Goal: Task Accomplishment & Management: Manage account settings

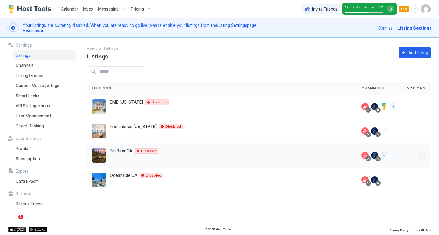
click at [421, 156] on button "More options" at bounding box center [422, 155] width 7 height 7
click at [197, 153] on div at bounding box center [219, 117] width 439 height 235
click at [384, 155] on button "Connect channels" at bounding box center [384, 155] width 7 height 7
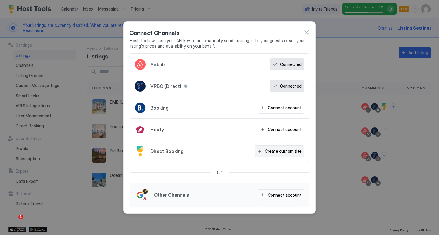
click at [275, 154] on div "Create custom site" at bounding box center [283, 151] width 37 height 6
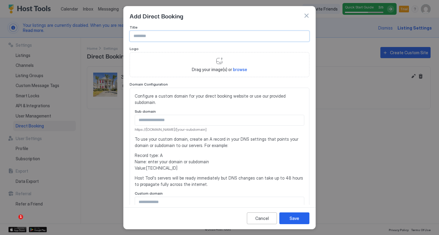
click at [146, 38] on input "Input Field" at bounding box center [219, 36] width 179 height 10
paste input "**********"
type input "**********"
click at [235, 69] on span "browse" at bounding box center [240, 69] width 14 height 5
type input "**********"
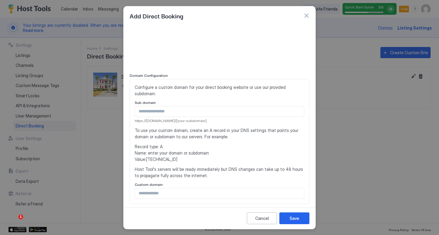
scroll to position [39, 0]
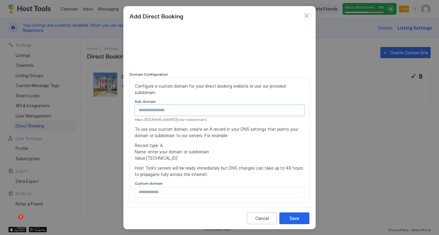
click at [193, 105] on input "Input Field" at bounding box center [219, 110] width 169 height 10
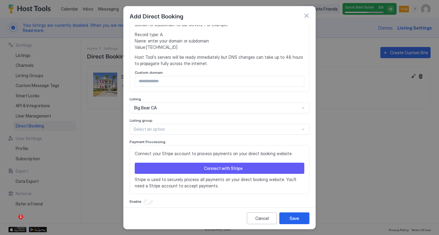
scroll to position [149, 0]
type input "**********"
click at [204, 163] on button "Connect with Stripe" at bounding box center [220, 168] width 170 height 11
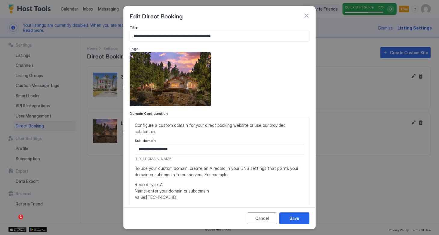
drag, startPoint x: 213, startPoint y: 153, endPoint x: 128, endPoint y: 152, distance: 85.1
click at [128, 152] on div "**********" at bounding box center [220, 115] width 192 height 180
copy span "[URL][DOMAIN_NAME]"
click at [226, 146] on input "**********" at bounding box center [219, 149] width 169 height 10
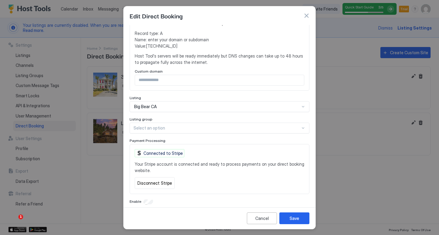
scroll to position [151, 0]
click at [158, 149] on div "Connected to Stripe" at bounding box center [160, 153] width 50 height 8
click at [138, 149] on div "Connected to Stripe" at bounding box center [160, 153] width 50 height 8
click at [290, 216] on div "Save" at bounding box center [295, 218] width 10 height 6
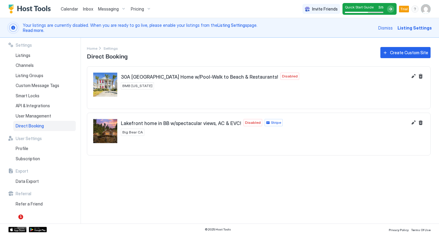
click at [271, 122] on span "Stripe" at bounding box center [276, 122] width 10 height 5
click at [265, 122] on div "Stripe" at bounding box center [274, 122] width 18 height 7
click at [412, 122] on button "Edit" at bounding box center [413, 122] width 7 height 7
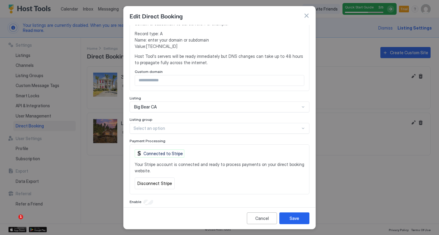
click at [155, 149] on div "Connected to Stripe" at bounding box center [160, 153] width 50 height 8
click at [152, 177] on button "Disconnect Stripe" at bounding box center [155, 183] width 40 height 12
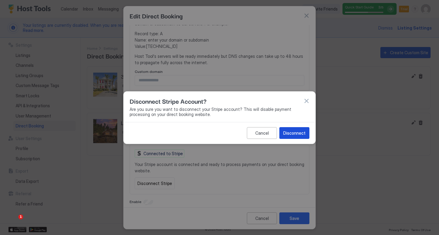
click at [287, 131] on div "Disconnect" at bounding box center [294, 133] width 22 height 6
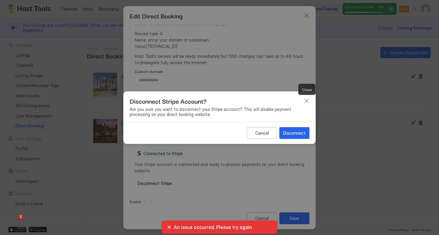
click at [307, 100] on button "button" at bounding box center [306, 101] width 6 height 6
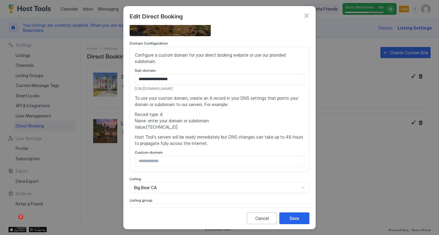
scroll to position [25, 0]
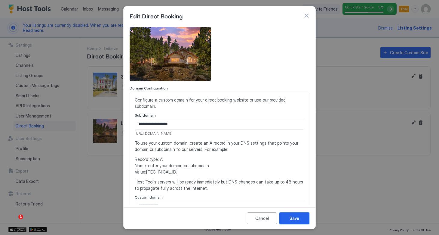
click at [290, 216] on div "Save" at bounding box center [295, 218] width 10 height 6
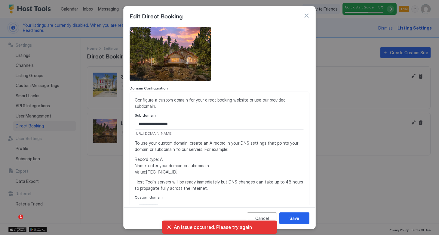
click at [284, 188] on div "**********" at bounding box center [220, 154] width 170 height 115
click at [168, 226] on div "An issue occurred. Please try again" at bounding box center [220, 227] width 106 height 6
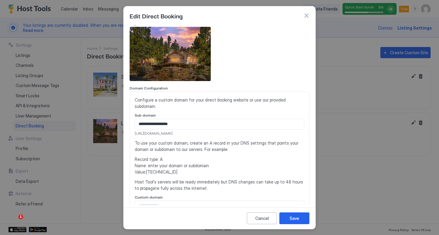
click at [303, 17] on button "button" at bounding box center [306, 16] width 6 height 6
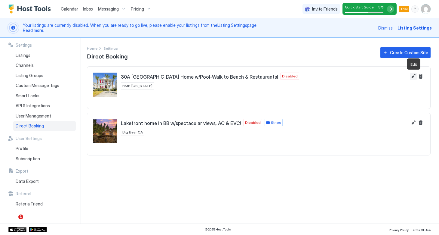
click at [413, 76] on button "Edit" at bounding box center [413, 75] width 7 height 7
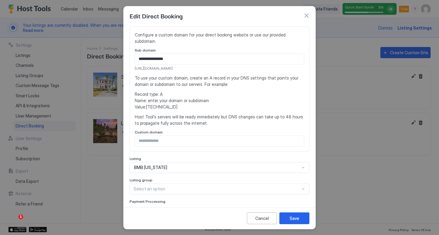
scroll to position [86, 0]
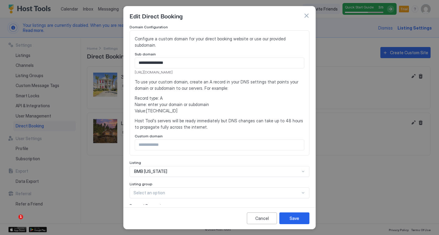
drag, startPoint x: 212, startPoint y: 66, endPoint x: 133, endPoint y: 66, distance: 79.7
click at [133, 66] on div "**********" at bounding box center [220, 92] width 180 height 125
copy span "https://direct.hosttools.com/bluegulfparadise"
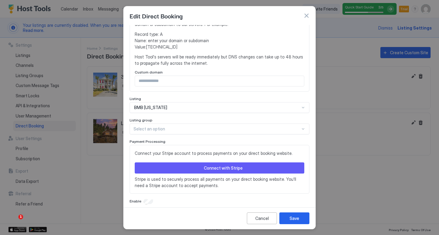
scroll to position [149, 0]
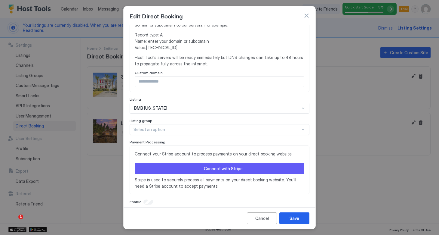
click at [240, 165] on div "Connect with Stripe" at bounding box center [223, 168] width 39 height 6
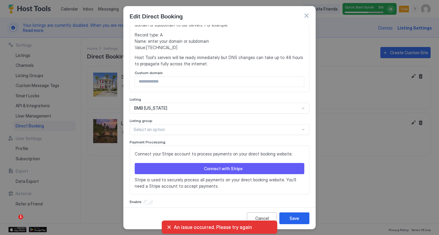
click at [306, 17] on button "button" at bounding box center [306, 16] width 6 height 6
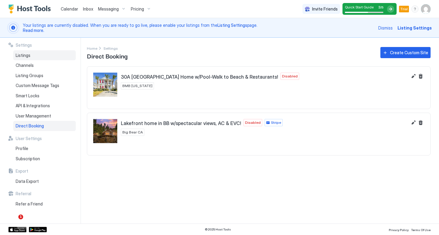
click at [22, 56] on span "Listings" at bounding box center [23, 55] width 15 height 5
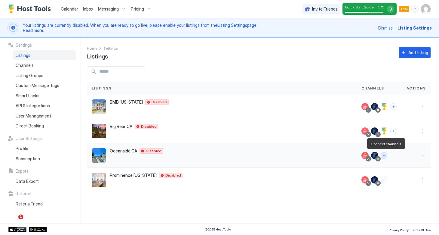
click at [386, 155] on button "Connect channels" at bounding box center [384, 155] width 7 height 7
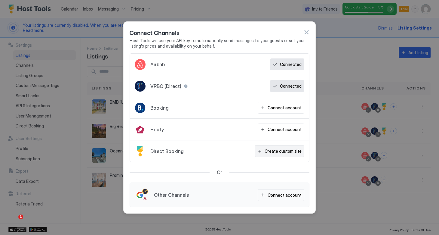
click at [280, 149] on div "Create custom site" at bounding box center [283, 151] width 37 height 6
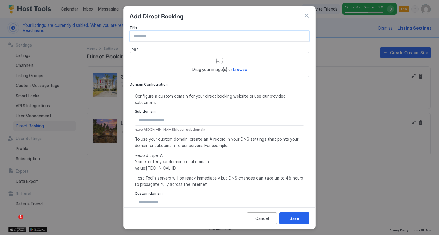
click at [188, 38] on input "Input Field" at bounding box center [219, 36] width 179 height 10
paste input "**********"
type input "**********"
click at [221, 65] on div "Drag your image(s) or browse" at bounding box center [220, 64] width 180 height 25
type input "**********"
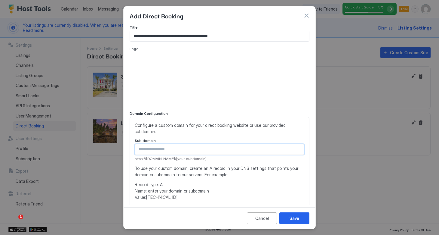
click at [161, 144] on input "Input Field" at bounding box center [219, 149] width 169 height 10
paste input "**********"
type input "**********"
click at [229, 155] on div "**********" at bounding box center [220, 179] width 170 height 115
drag, startPoint x: 215, startPoint y: 151, endPoint x: 130, endPoint y: 151, distance: 84.8
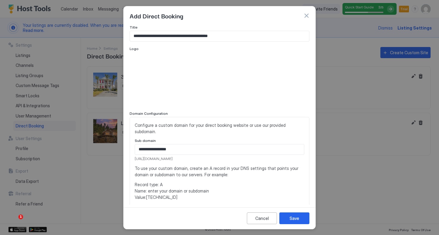
click at [130, 151] on div "**********" at bounding box center [220, 179] width 180 height 125
copy span "https://direct.hosttools.com/osidebeachparadise"
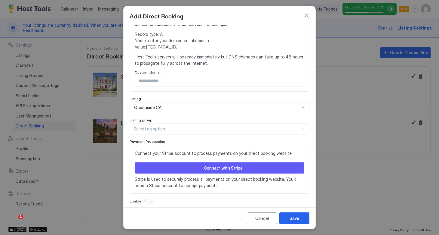
scroll to position [149, 0]
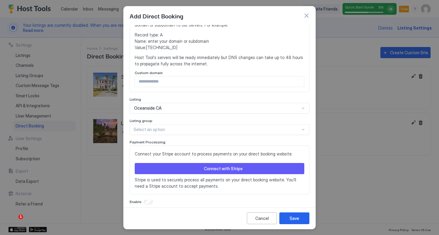
click at [175, 163] on button "Connect with Stripe" at bounding box center [220, 168] width 170 height 11
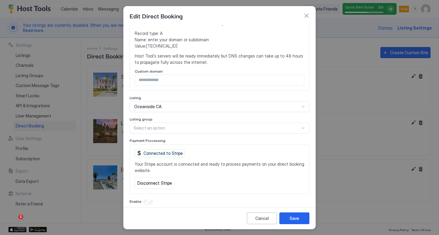
scroll to position [151, 0]
click at [290, 219] on div "Save" at bounding box center [295, 218] width 10 height 6
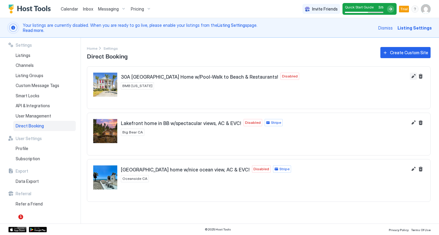
click at [415, 77] on button "Edit" at bounding box center [413, 75] width 7 height 7
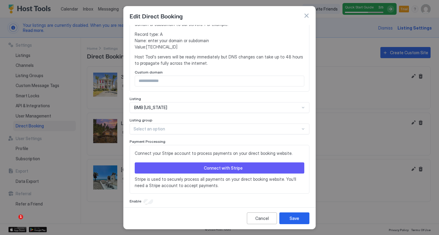
scroll to position [149, 0]
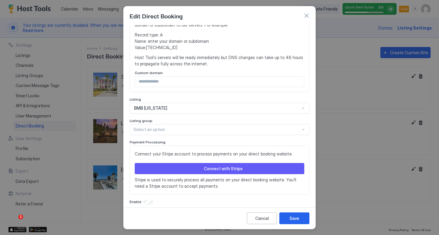
click at [229, 165] on div "Connect with Stripe" at bounding box center [223, 168] width 39 height 6
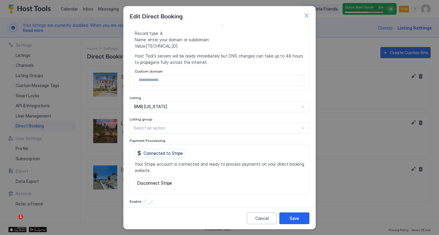
scroll to position [151, 0]
click at [293, 218] on div "Save" at bounding box center [295, 218] width 10 height 6
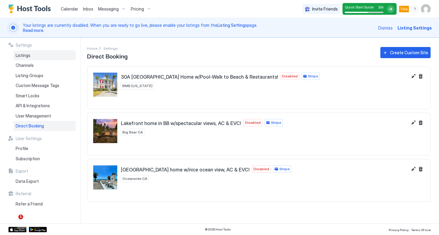
click at [29, 58] on div "Listings" at bounding box center [44, 55] width 63 height 10
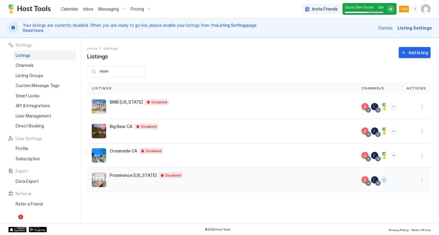
click at [385, 180] on button "Connect channels" at bounding box center [384, 179] width 7 height 7
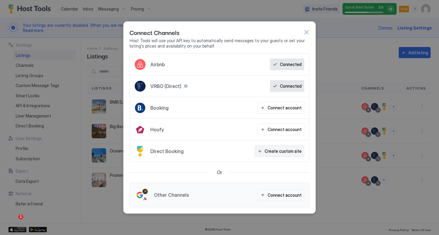
click at [282, 153] on div "Create custom site" at bounding box center [283, 151] width 37 height 6
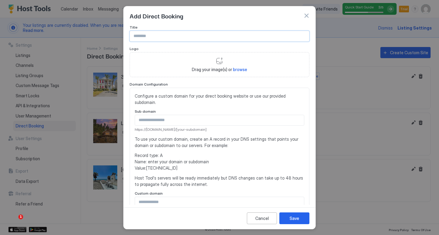
click at [187, 37] on input "Input Field" at bounding box center [219, 36] width 179 height 10
paste input "**********"
type input "**********"
click at [222, 60] on div "Drag your image(s) or browse" at bounding box center [220, 64] width 180 height 25
type input "**********"
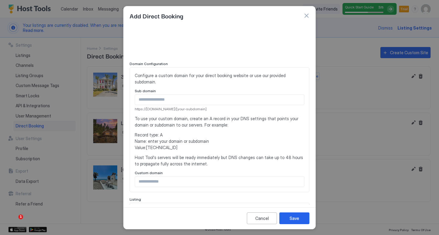
scroll to position [53, 0]
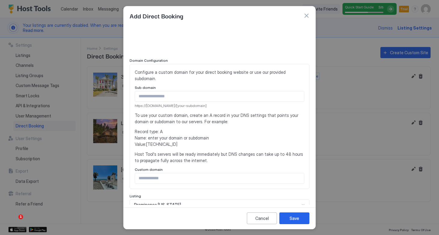
click at [167, 173] on input "Input Field" at bounding box center [219, 178] width 169 height 10
click at [166, 91] on input "Input Field" at bounding box center [219, 96] width 169 height 10
paste input "**********"
type input "**********"
click at [218, 103] on span "https://direct.hosttools.com/carolynbeachparadise" at bounding box center [220, 105] width 170 height 5
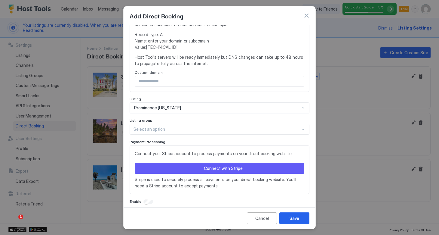
scroll to position [149, 0]
click at [213, 165] on div "Connect with Stripe" at bounding box center [223, 168] width 39 height 6
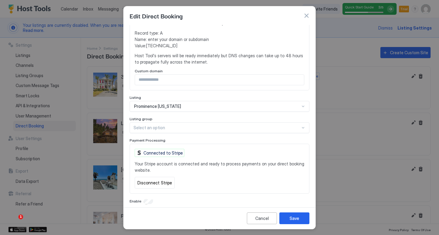
scroll to position [151, 0]
click at [290, 216] on div "Save" at bounding box center [295, 218] width 10 height 6
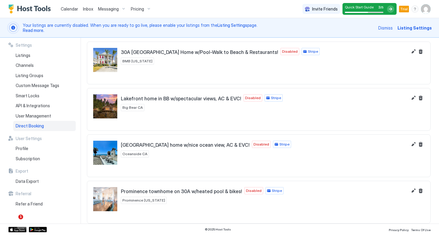
scroll to position [25, 0]
click at [27, 54] on span "Listings" at bounding box center [23, 55] width 15 height 5
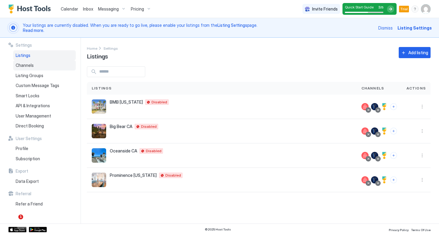
click at [26, 64] on span "Channels" at bounding box center [25, 65] width 18 height 5
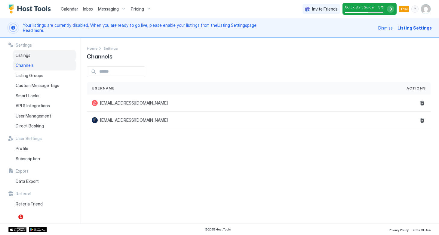
click at [26, 57] on div "Listings" at bounding box center [44, 55] width 63 height 10
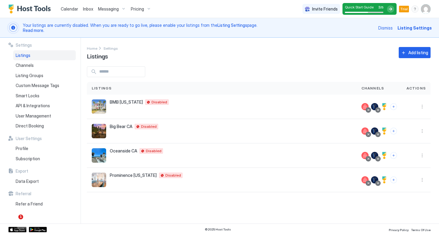
click at [391, 10] on div at bounding box center [390, 8] width 7 height 7
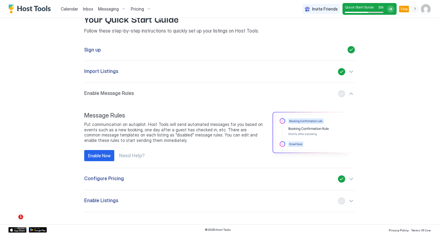
scroll to position [38, 0]
click at [101, 155] on div "Enable Now" at bounding box center [99, 155] width 23 height 6
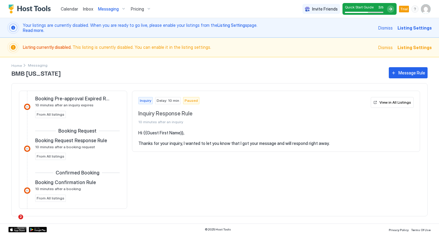
scroll to position [58, 0]
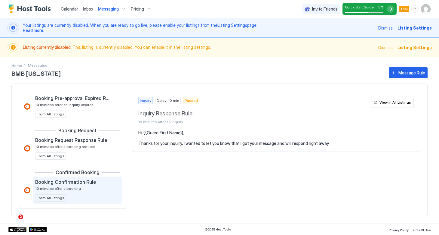
click at [64, 188] on span "10 minutes after a booking" at bounding box center [58, 188] width 46 height 5
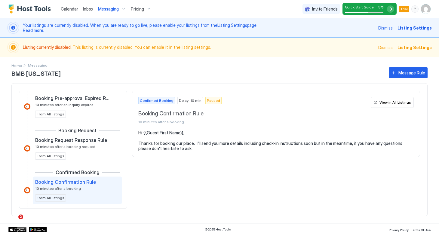
click at [161, 100] on span "Confirmed Booking" at bounding box center [157, 100] width 34 height 5
click at [184, 98] on span "Delay: 10 min" at bounding box center [190, 100] width 23 height 5
click at [166, 100] on span "Confirmed Booking" at bounding box center [157, 100] width 34 height 5
click at [186, 143] on pre "Hi {{Guest First Name}}, Thanks for booking our place. I'll send you more detai…" at bounding box center [275, 140] width 275 height 21
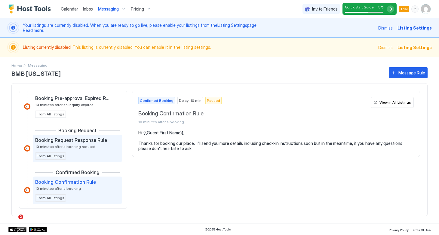
click at [89, 146] on span "10 minutes after a booking request" at bounding box center [65, 146] width 60 height 5
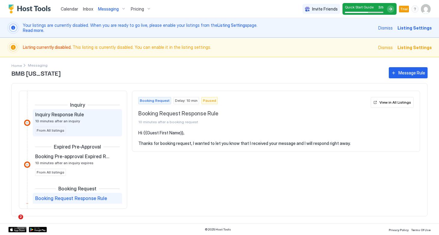
click at [78, 127] on div "Inquiry Response Rule 10 minutes after an inquiry From All listings" at bounding box center [77, 122] width 84 height 23
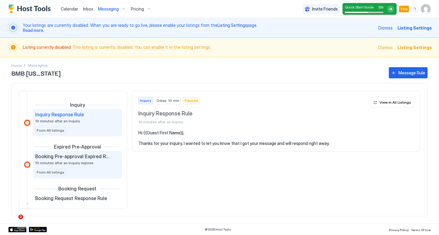
click at [75, 161] on span "10 minutes after an inquiry expires" at bounding box center [64, 162] width 58 height 5
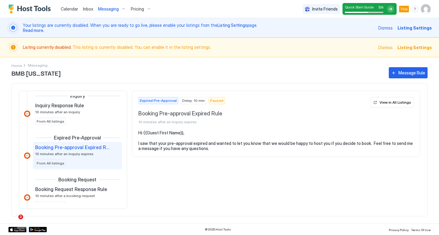
scroll to position [15, 0]
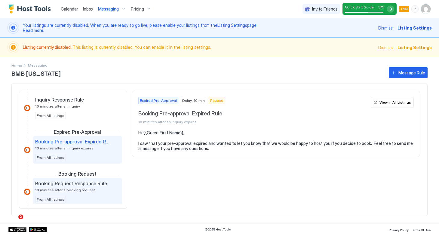
click at [78, 184] on span "Booking Request Response Rule" at bounding box center [71, 183] width 72 height 6
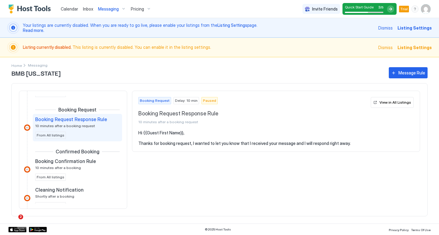
scroll to position [79, 0]
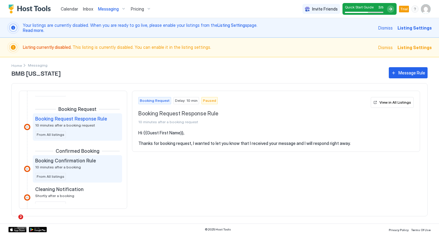
click at [79, 167] on div "Booking Confirmation Rule 10 minutes after a booking" at bounding box center [73, 163] width 76 height 12
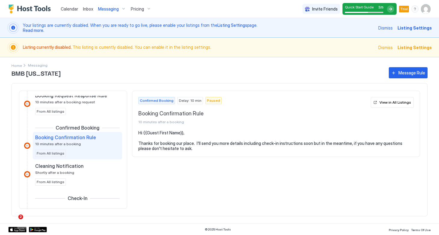
scroll to position [109, 0]
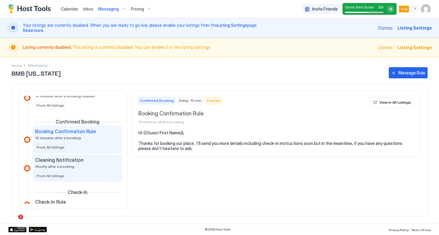
click at [79, 167] on div "Cleaning Notification Shortly after a booking" at bounding box center [73, 163] width 76 height 12
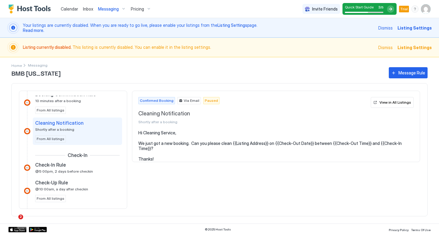
scroll to position [149, 0]
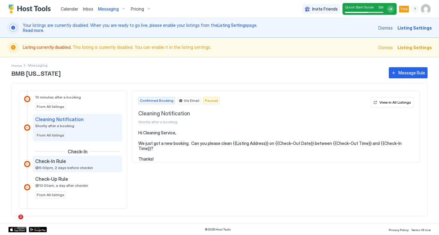
click at [79, 167] on span "@5:00pm, 2 days before checkin" at bounding box center [64, 167] width 58 height 5
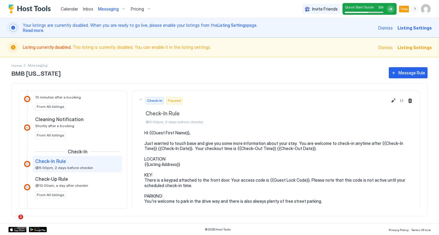
click at [232, 138] on pre "Hi {{Guest First Name}}, Just wanted to touch base and give you some more infor…" at bounding box center [278, 185] width 269 height 111
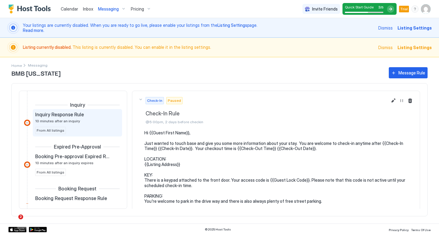
click at [67, 120] on span "10 minutes after an inquiry" at bounding box center [57, 120] width 45 height 5
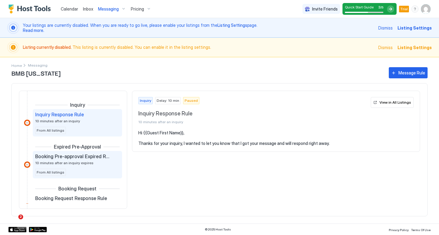
click at [81, 156] on span "Booking Pre-approval Expired Rule" at bounding box center [72, 156] width 75 height 6
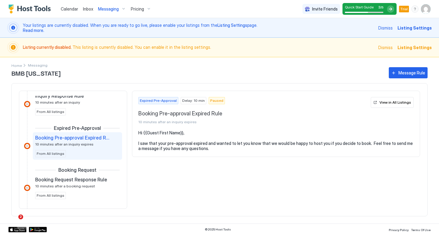
scroll to position [32, 0]
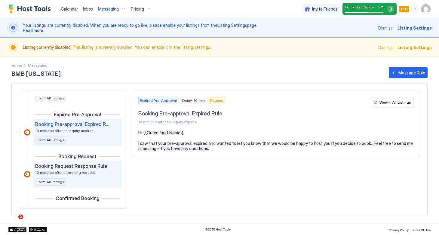
click at [77, 164] on span "Booking Request Response Rule" at bounding box center [71, 166] width 72 height 6
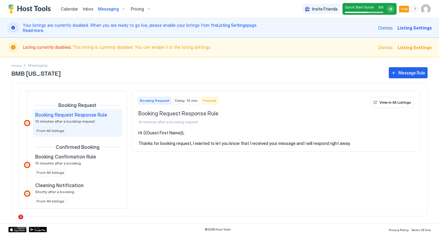
scroll to position [84, 0]
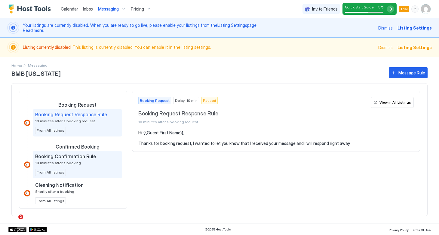
click at [77, 164] on div "Booking Confirmation Rule 10 minutes after a booking" at bounding box center [73, 159] width 76 height 12
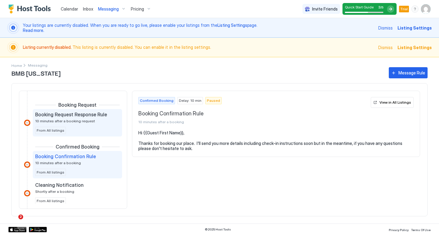
click at [75, 128] on div "Booking Request Response Rule 10 minutes after a booking request From All listi…" at bounding box center [77, 122] width 84 height 23
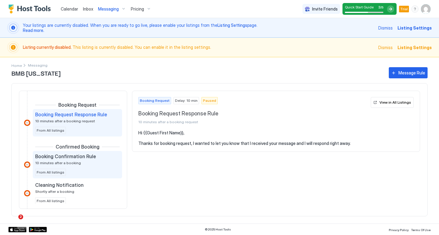
click at [80, 165] on div "Booking Confirmation Rule 10 minutes after a booking From All listings" at bounding box center [77, 164] width 84 height 23
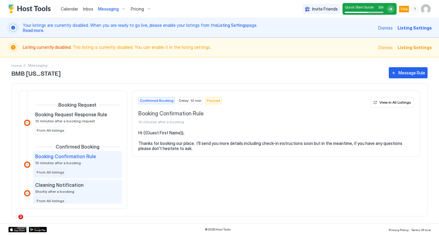
click at [72, 188] on span "Cleaning Notification" at bounding box center [59, 185] width 48 height 6
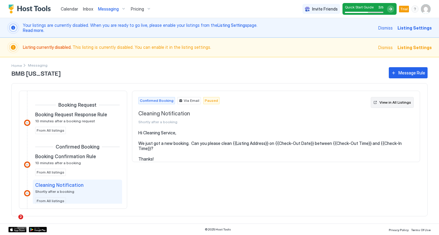
click at [388, 102] on div "View in All Listings" at bounding box center [395, 102] width 32 height 5
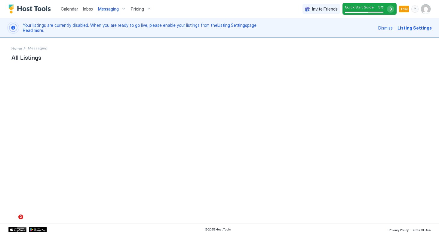
click at [33, 48] on span "Messaging" at bounding box center [38, 48] width 20 height 5
click at [25, 60] on span "All Listings" at bounding box center [219, 56] width 416 height 9
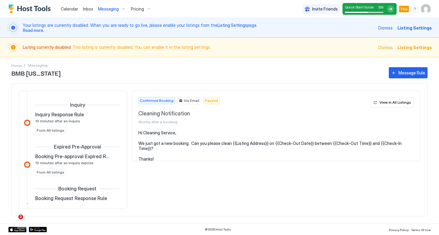
scroll to position [127, 0]
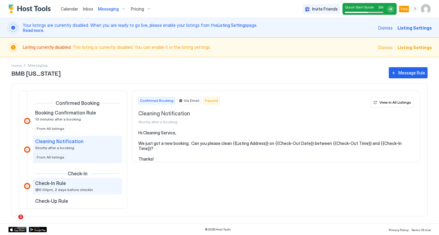
click at [50, 181] on span "Check-In Rule" at bounding box center [50, 183] width 31 height 6
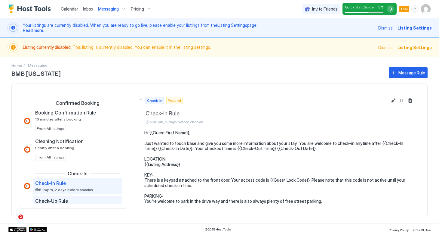
click at [50, 202] on span "Check-Up Rule" at bounding box center [51, 201] width 33 height 6
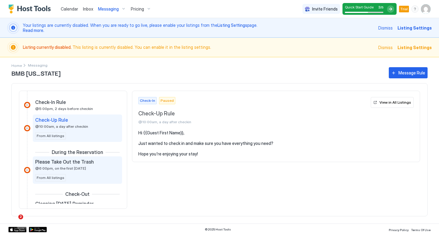
scroll to position [205, 0]
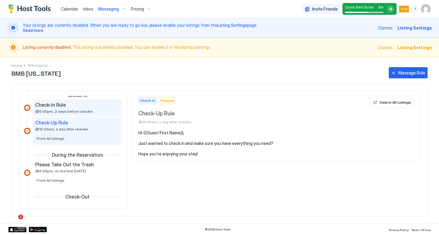
click at [82, 106] on div "Check-In Rule" at bounding box center [73, 105] width 76 height 6
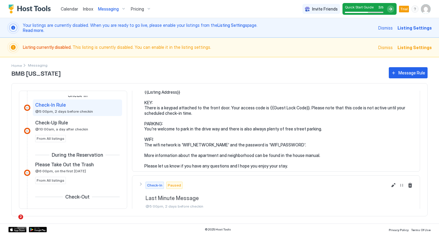
scroll to position [73, 0]
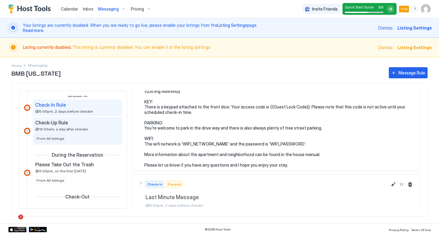
click at [68, 141] on div "Check-Up Rule @10:00am, a day after checkin From All listings" at bounding box center [77, 130] width 84 height 23
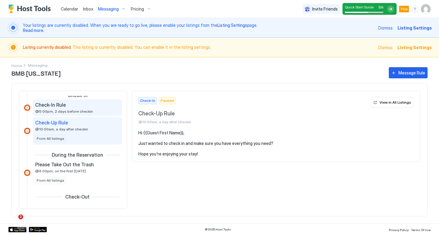
click at [72, 111] on span "@5:00pm, 2 days before checkin" at bounding box center [64, 111] width 58 height 5
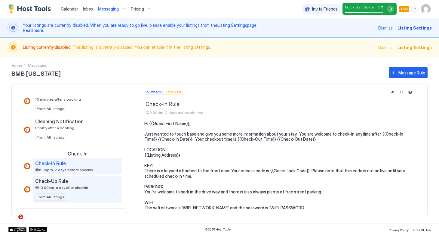
scroll to position [136, 0]
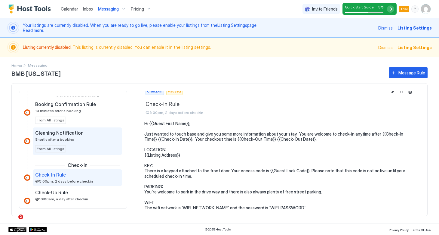
click at [79, 137] on div "Cleaning Notification Shortly after a booking" at bounding box center [73, 136] width 76 height 12
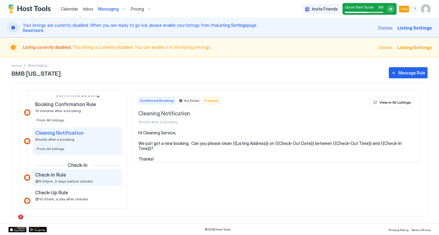
click at [72, 179] on span "@5:00pm, 2 days before checkin" at bounding box center [64, 181] width 58 height 5
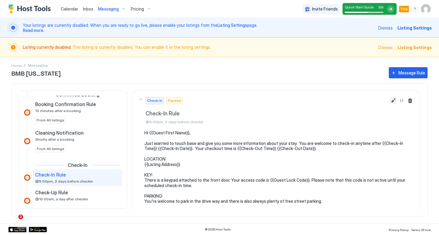
click at [393, 100] on button "Edit message rule" at bounding box center [393, 100] width 7 height 7
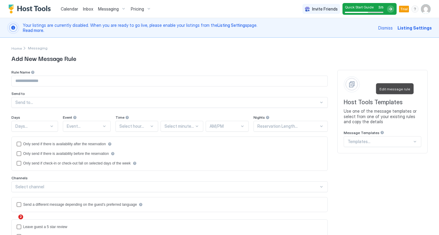
type input "**********"
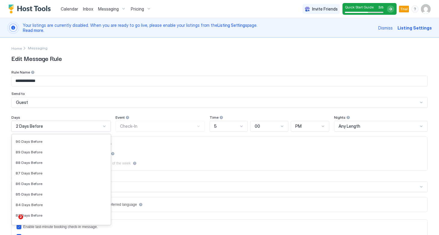
click at [105, 126] on div at bounding box center [104, 126] width 5 height 5
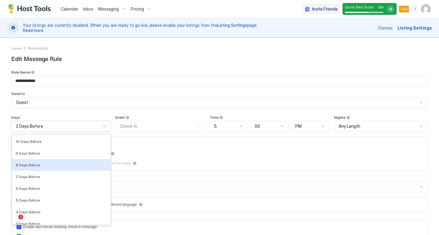
click at [170, 152] on div "Only send if there is availability after the reservation Only send if there is …" at bounding box center [220, 153] width 406 height 24
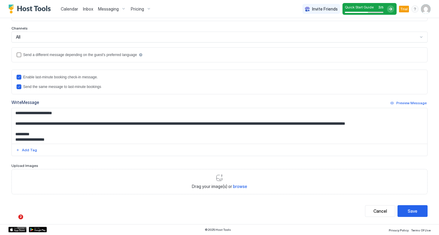
scroll to position [149, 0]
click at [403, 102] on div "Preview Message" at bounding box center [411, 102] width 30 height 5
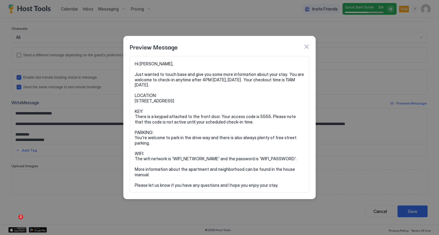
click at [303, 47] on div "Preview Message" at bounding box center [220, 46] width 180 height 9
click at [305, 48] on button "button" at bounding box center [306, 47] width 6 height 6
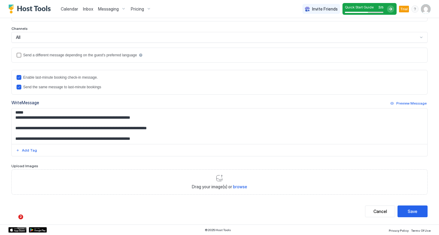
scroll to position [72, 0]
click at [81, 130] on textarea "**********" at bounding box center [220, 125] width 416 height 35
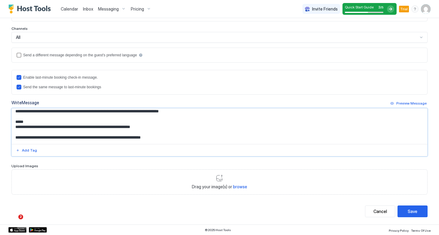
scroll to position [61, 0]
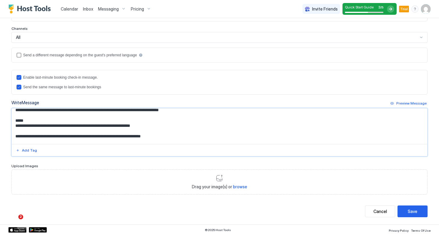
drag, startPoint x: 95, startPoint y: 128, endPoint x: 53, endPoint y: 126, distance: 42.2
click at [53, 126] on textarea "**********" at bounding box center [220, 125] width 416 height 35
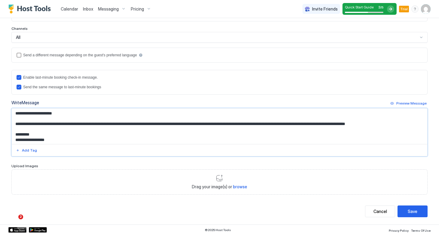
scroll to position [0, 0]
type textarea "**********"
click at [378, 214] on button "Cancel" at bounding box center [380, 211] width 30 height 12
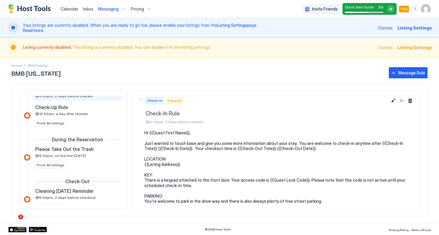
scroll to position [222, 0]
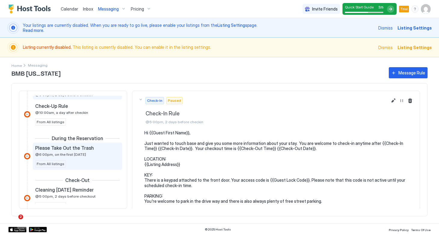
click at [76, 153] on span "@6:00pm, on the first [DATE]" at bounding box center [60, 154] width 51 height 5
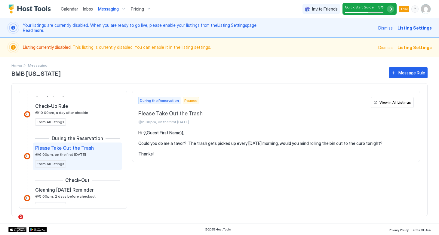
click at [167, 143] on pre "Hi {{Guest First Name}}, Could you do me a favor? The trash gets picked up ever…" at bounding box center [275, 143] width 275 height 26
click at [158, 143] on pre "Hi {{Guest First Name}}, Could you do me a favor? The trash gets picked up ever…" at bounding box center [275, 143] width 275 height 26
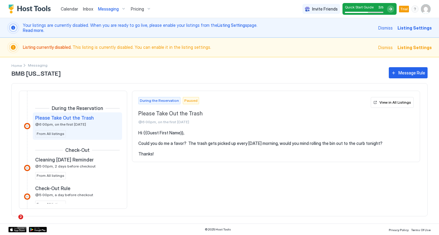
scroll to position [261, 0]
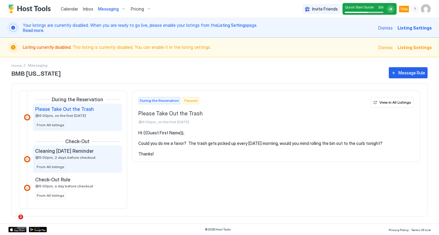
click at [84, 153] on span "Cleaning [DATE] Reminder" at bounding box center [64, 151] width 59 height 6
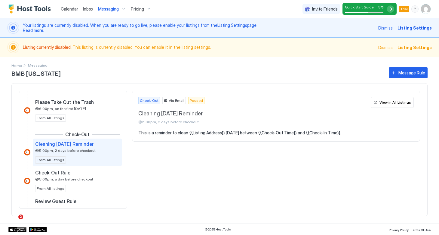
scroll to position [268, 0]
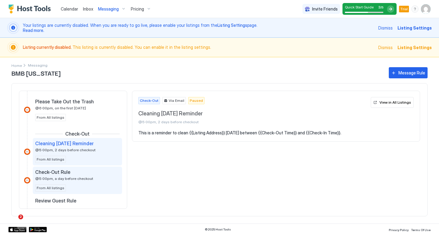
click at [63, 173] on span "Check-Out Rule" at bounding box center [52, 172] width 35 height 6
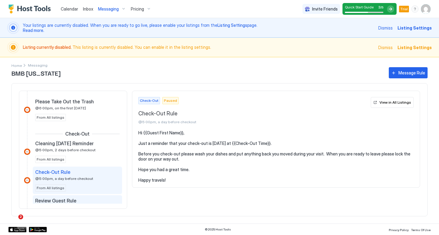
click at [57, 199] on span "Review Guest Rule" at bounding box center [55, 200] width 41 height 6
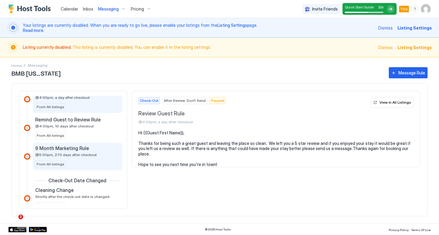
scroll to position [378, 0]
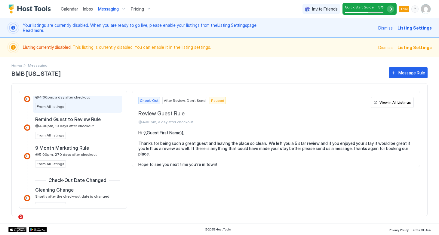
click at [181, 101] on span "After Review: Don't Send" at bounding box center [185, 100] width 42 height 5
click at [215, 99] on span "Paused" at bounding box center [217, 100] width 13 height 5
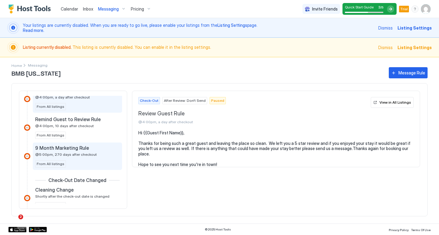
click at [72, 153] on span "@5:00pm, 270 days after checkout" at bounding box center [66, 154] width 62 height 5
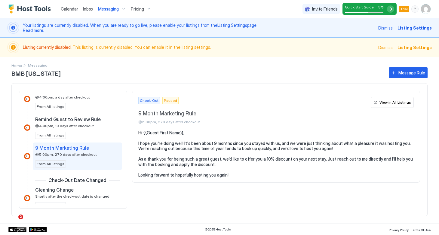
click at [76, 165] on div "9 Month Marketing Rule @5:00pm, 270 days after checkout From All listings" at bounding box center [77, 156] width 84 height 23
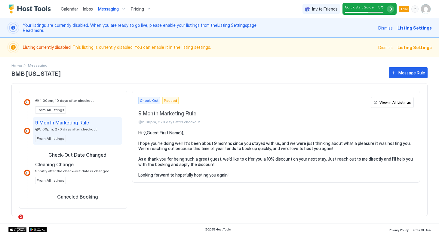
scroll to position [405, 0]
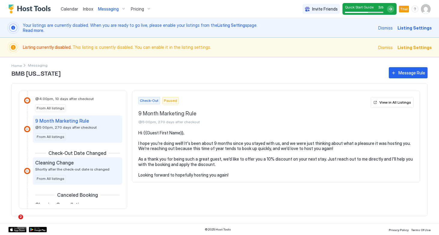
click at [76, 165] on div "Cleaning Change" at bounding box center [73, 162] width 76 height 6
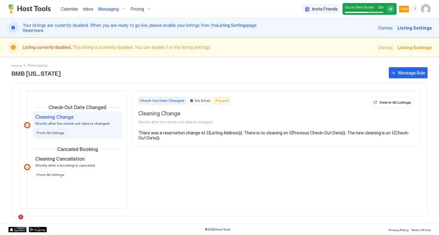
scroll to position [452, 0]
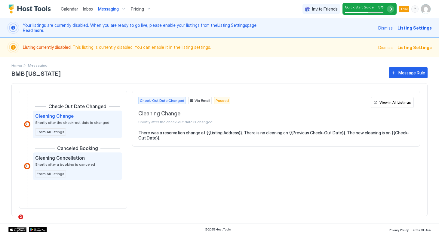
click at [75, 164] on span "Shortly after a booking is canceled" at bounding box center [65, 164] width 60 height 5
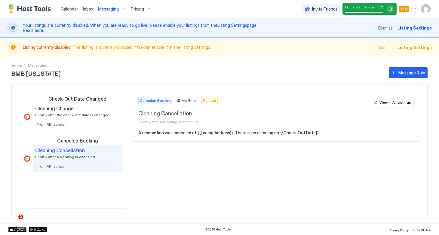
scroll to position [459, 0]
click at [118, 10] on span "Messaging" at bounding box center [108, 8] width 21 height 5
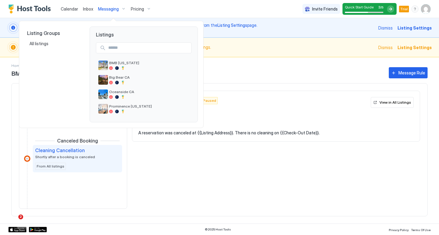
click at [145, 8] on div at bounding box center [219, 117] width 439 height 235
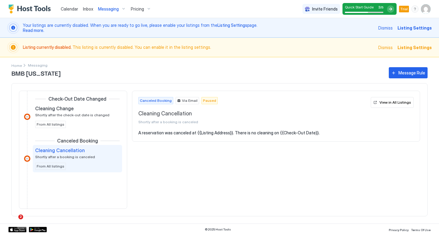
click at [138, 10] on span "Pricing" at bounding box center [137, 8] width 13 height 5
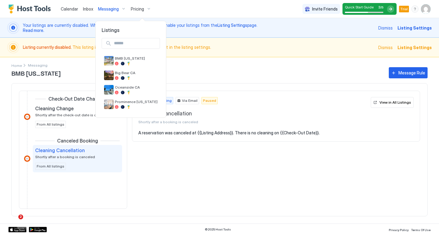
click at [69, 8] on div at bounding box center [219, 117] width 439 height 235
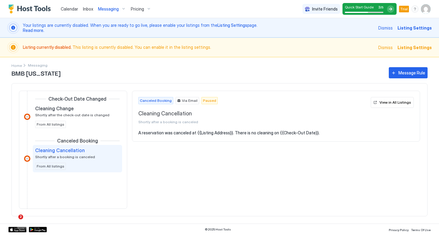
click at [69, 7] on span "Calendar" at bounding box center [69, 8] width 17 height 5
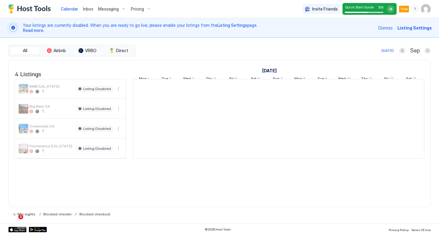
scroll to position [0, 334]
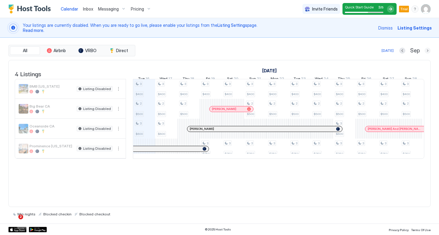
click at [428, 50] on button "Next month" at bounding box center [428, 51] width 6 height 6
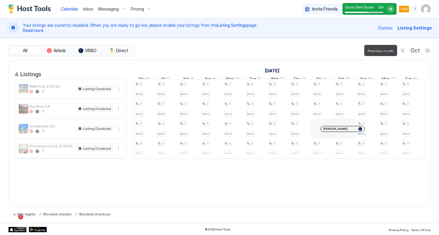
click at [402, 50] on button "Previous month" at bounding box center [403, 51] width 6 height 6
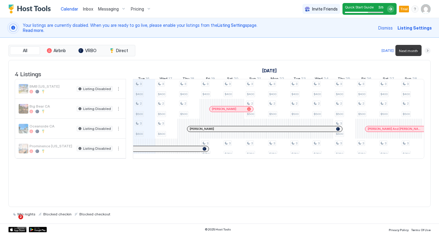
click at [427, 52] on button "Next month" at bounding box center [428, 51] width 6 height 6
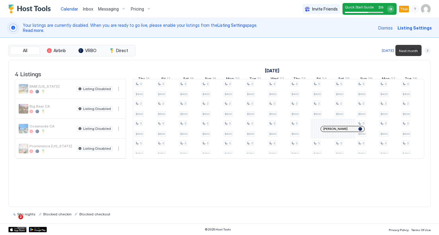
click at [427, 52] on button "Next month" at bounding box center [428, 51] width 6 height 6
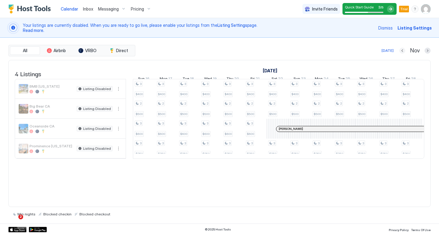
click at [400, 51] on button "Previous month" at bounding box center [402, 51] width 6 height 6
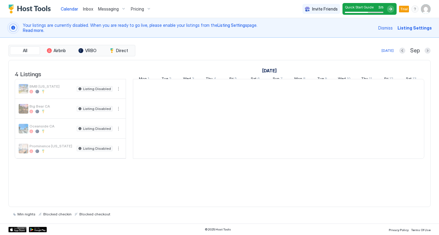
scroll to position [0, 334]
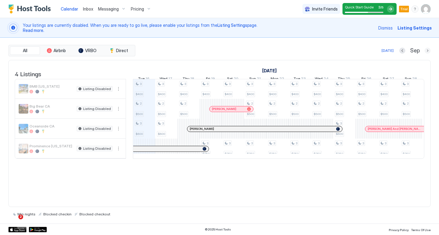
click at [425, 50] on button "Next month" at bounding box center [428, 51] width 6 height 6
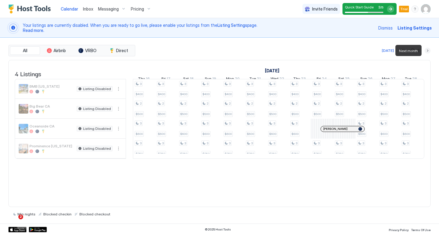
click at [425, 50] on button "Next month" at bounding box center [428, 51] width 6 height 6
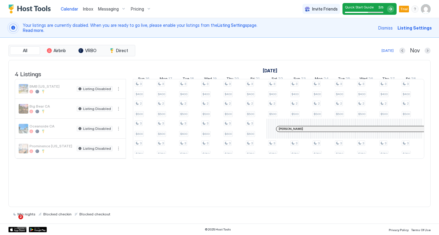
click at [145, 9] on div "Pricing" at bounding box center [140, 9] width 25 height 10
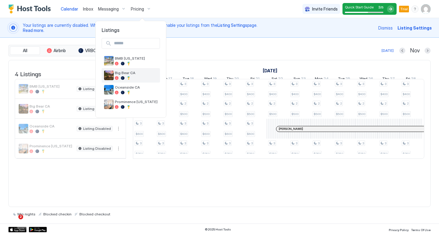
click at [120, 74] on span "Big Bear CA" at bounding box center [136, 72] width 43 height 5
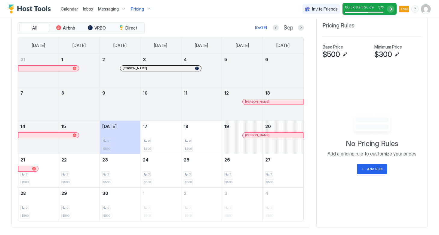
scroll to position [209, 0]
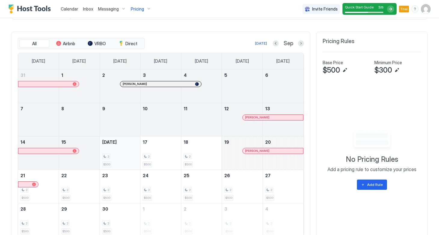
click at [126, 165] on div "2 $500" at bounding box center [120, 153] width 36 height 28
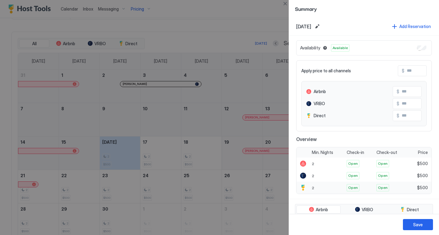
scroll to position [0, 0]
click at [271, 17] on div at bounding box center [219, 117] width 439 height 235
click at [235, 15] on div at bounding box center [219, 117] width 439 height 235
click at [284, 4] on button "Close" at bounding box center [284, 3] width 7 height 7
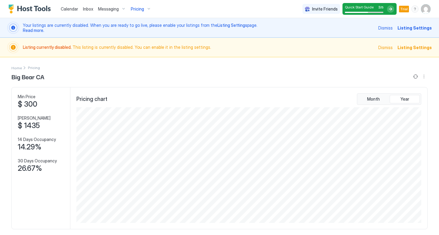
click at [116, 10] on span "Messaging" at bounding box center [108, 8] width 21 height 5
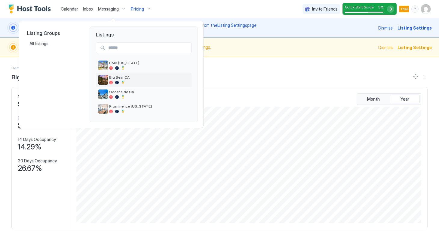
click at [113, 76] on span "Big Bear CA" at bounding box center [149, 77] width 80 height 5
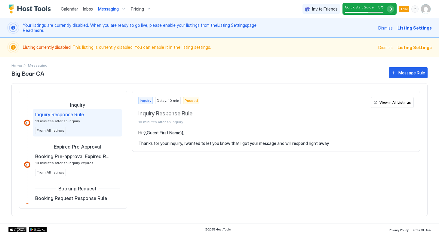
click at [187, 101] on span "Paused" at bounding box center [191, 100] width 13 height 5
click at [189, 100] on span "Paused" at bounding box center [191, 100] width 13 height 5
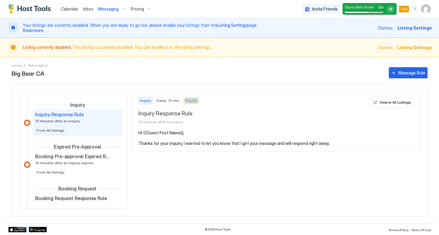
click at [189, 100] on span "Paused" at bounding box center [191, 100] width 13 height 5
click at [195, 100] on div "Paused" at bounding box center [191, 100] width 16 height 7
click at [187, 101] on span "Paused" at bounding box center [191, 100] width 13 height 5
click at [222, 105] on div "Inquiry Delay: 10 min Paused Inquiry Response Rule 10 minutes after an inquiry" at bounding box center [253, 110] width 230 height 27
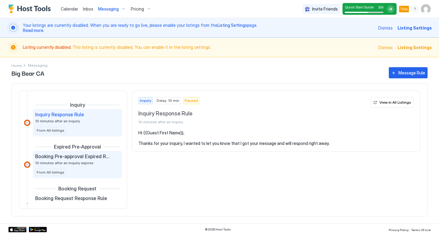
click at [86, 162] on span "10 minutes after an inquiry expires" at bounding box center [64, 162] width 58 height 5
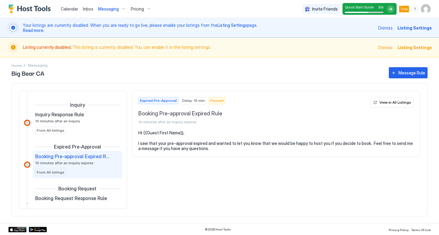
click at [211, 100] on span "Paused" at bounding box center [216, 100] width 13 height 5
click at [406, 8] on span "Trial" at bounding box center [404, 8] width 8 height 5
click at [416, 8] on div "menu" at bounding box center [414, 8] width 7 height 7
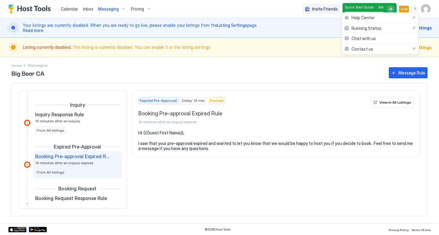
click at [285, 81] on div at bounding box center [219, 117] width 439 height 235
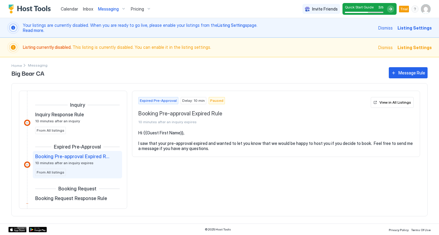
click at [137, 11] on span "Pricing" at bounding box center [137, 8] width 13 height 5
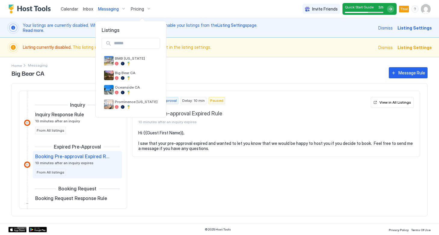
click at [407, 10] on div at bounding box center [219, 117] width 439 height 235
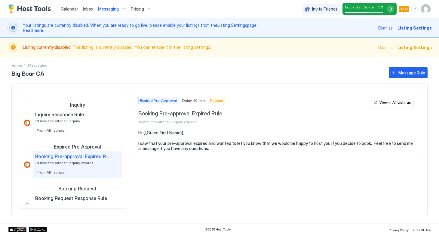
click at [423, 10] on img "User profile" at bounding box center [426, 9] width 10 height 10
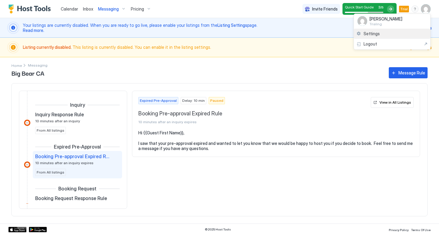
click at [374, 32] on span "Settings" at bounding box center [372, 33] width 16 height 5
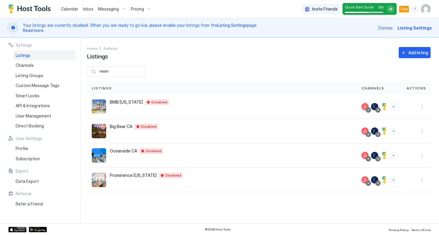
click at [393, 8] on div at bounding box center [390, 8] width 7 height 7
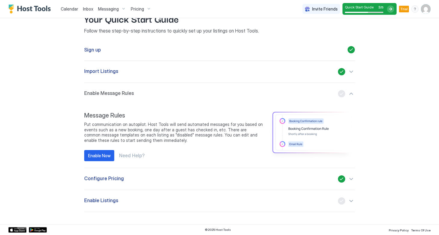
scroll to position [38, 0]
click at [105, 154] on div "Enable Now" at bounding box center [99, 155] width 23 height 6
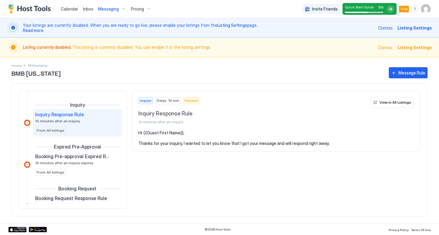
click at [187, 102] on span "Paused" at bounding box center [191, 100] width 13 height 5
click at [390, 73] on button "Message Rule" at bounding box center [408, 72] width 39 height 11
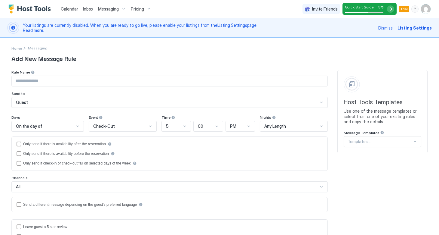
click at [392, 11] on div at bounding box center [390, 8] width 7 height 7
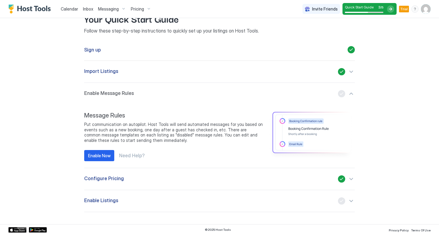
scroll to position [38, 0]
click at [339, 95] on div "button" at bounding box center [346, 93] width 17 height 7
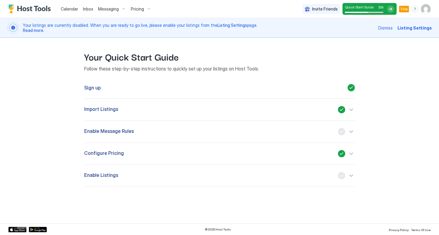
click at [342, 132] on div "button" at bounding box center [346, 131] width 17 height 7
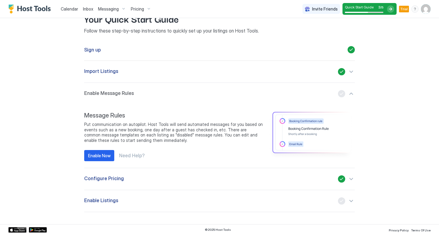
scroll to position [38, 0]
click at [326, 181] on div "Configure Pricing" at bounding box center [219, 178] width 271 height 7
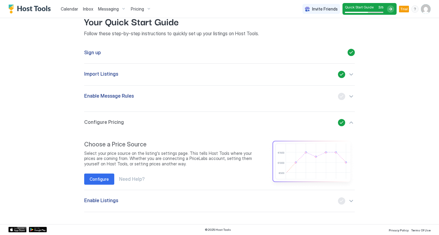
scroll to position [35, 0]
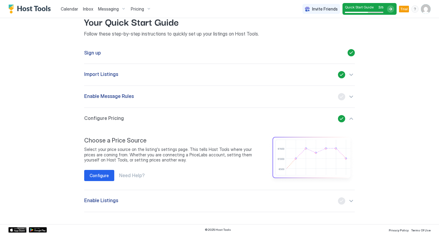
click at [241, 200] on div "Enable Listings" at bounding box center [219, 200] width 271 height 7
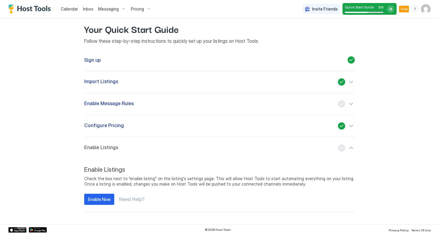
click at [246, 126] on div "Configure Pricing" at bounding box center [219, 125] width 271 height 7
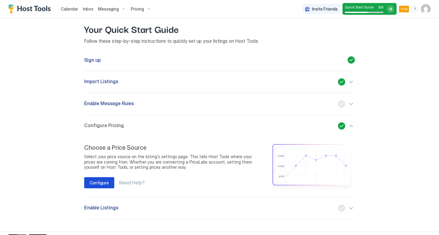
click at [100, 181] on div "Configure" at bounding box center [99, 182] width 19 height 6
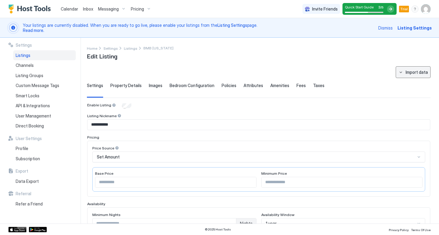
click at [399, 75] on button "Import data" at bounding box center [413, 72] width 35 height 12
click at [378, 81] on div at bounding box center [219, 117] width 439 height 235
click at [37, 79] on div "Listing Groups" at bounding box center [44, 75] width 63 height 10
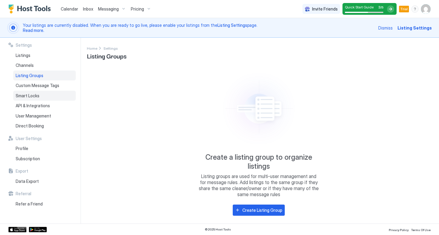
click at [28, 96] on span "Smart Locks" at bounding box center [28, 95] width 24 height 5
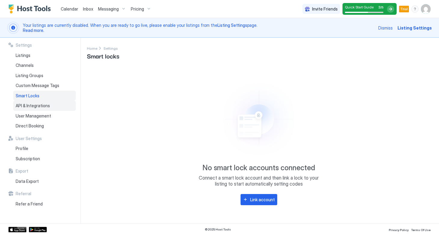
click at [36, 105] on span "API & Integrations" at bounding box center [33, 105] width 34 height 5
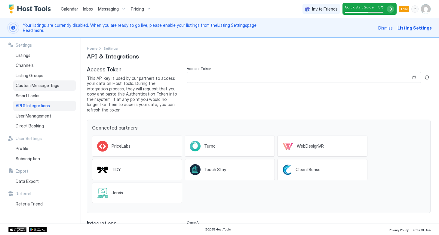
click at [41, 83] on span "Custom Message Tags" at bounding box center [38, 85] width 44 height 5
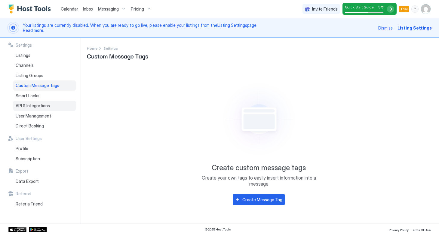
click at [36, 106] on span "API & Integrations" at bounding box center [33, 105] width 34 height 5
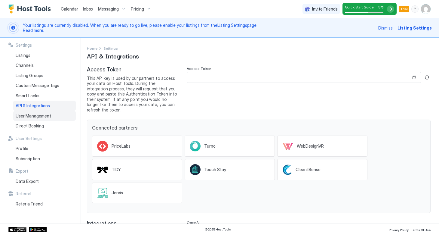
click at [36, 118] on div "User Management" at bounding box center [44, 116] width 63 height 10
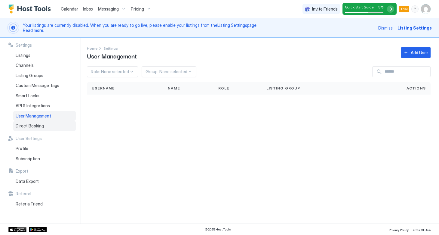
click at [36, 126] on span "Direct Booking" at bounding box center [30, 125] width 28 height 5
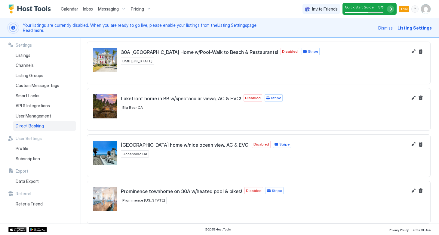
scroll to position [25, 0]
click at [28, 146] on div "Profile" at bounding box center [44, 148] width 63 height 10
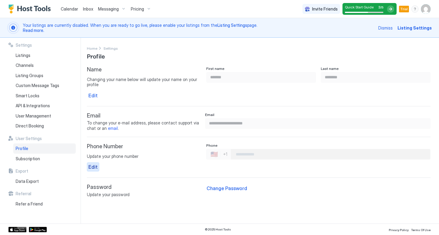
click at [94, 165] on div "Edit" at bounding box center [92, 166] width 9 height 7
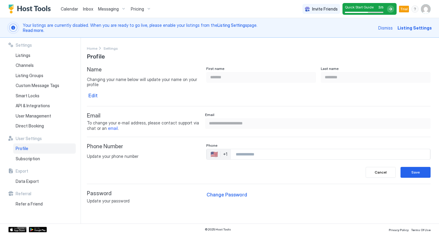
click at [251, 154] on input "Phone Number input" at bounding box center [330, 154] width 199 height 11
type input "**********"
click at [414, 173] on button "Save" at bounding box center [416, 172] width 30 height 11
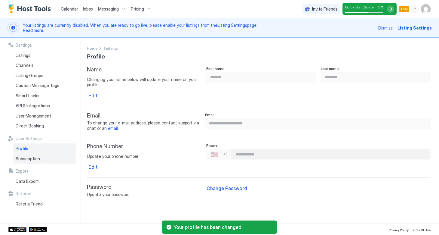
click at [31, 157] on span "Subscription" at bounding box center [28, 158] width 24 height 5
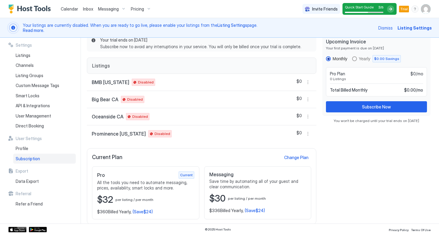
scroll to position [43, 0]
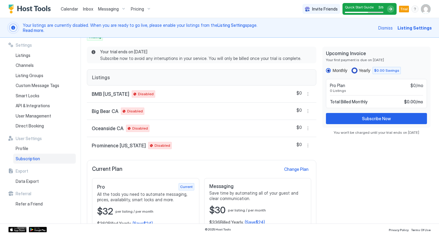
click at [356, 72] on div "yearly" at bounding box center [354, 70] width 5 height 5
click at [328, 71] on div "monthly" at bounding box center [328, 70] width 5 height 5
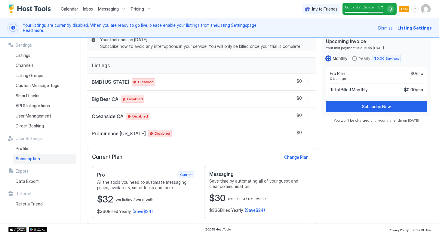
scroll to position [54, 0]
click at [37, 180] on span "Data Export" at bounding box center [27, 180] width 23 height 5
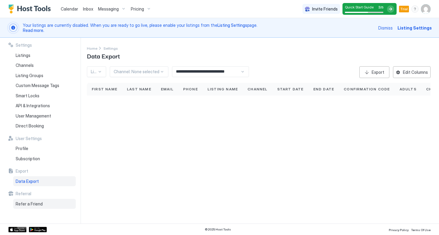
click at [37, 201] on span "Refer a Friend" at bounding box center [29, 203] width 27 height 5
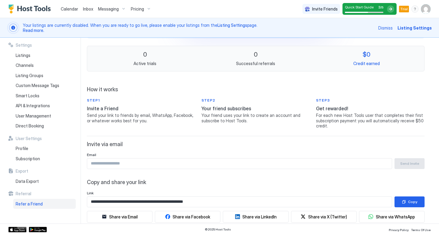
click at [38, 201] on span "Refer a Friend" at bounding box center [29, 203] width 27 height 5
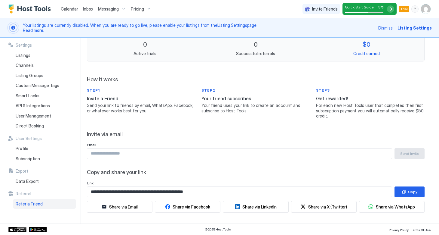
scroll to position [64, 0]
click at [32, 57] on div "Listings" at bounding box center [44, 55] width 63 height 10
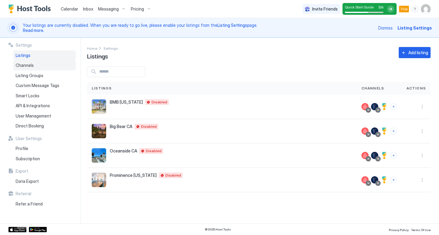
click at [28, 66] on span "Channels" at bounding box center [25, 65] width 18 height 5
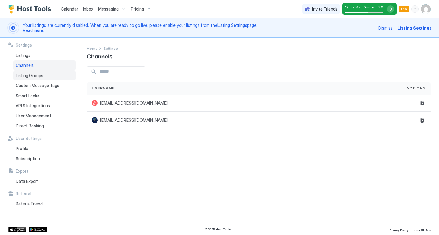
click at [30, 78] on div "Listing Groups" at bounding box center [44, 75] width 63 height 10
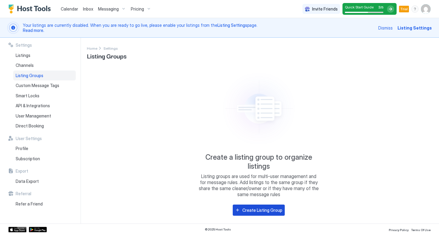
click at [252, 211] on div "Create Listing Group" at bounding box center [262, 210] width 40 height 6
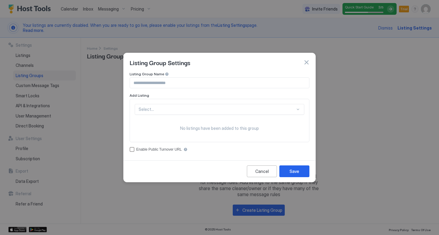
click at [168, 85] on input "Input Field" at bounding box center [219, 83] width 179 height 10
click at [166, 81] on input "**********" at bounding box center [219, 83] width 179 height 10
type input "**********"
click at [167, 109] on div "Select... No listings have been added to this group" at bounding box center [220, 120] width 170 height 33
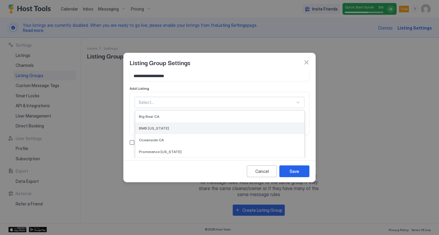
click at [157, 128] on span "BMB [US_STATE]" at bounding box center [154, 128] width 30 height 5
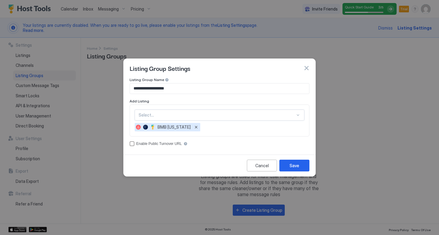
scroll to position [0, 0]
click at [245, 115] on div "option BMB [US_STATE], selected. Select... BMB [US_STATE]" at bounding box center [220, 120] width 170 height 22
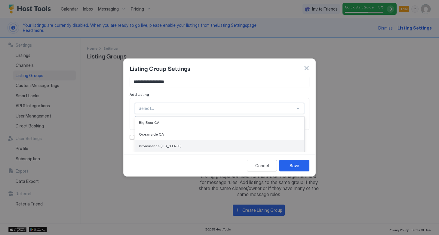
click at [182, 145] on div "Prominence [US_STATE]" at bounding box center [220, 145] width 162 height 5
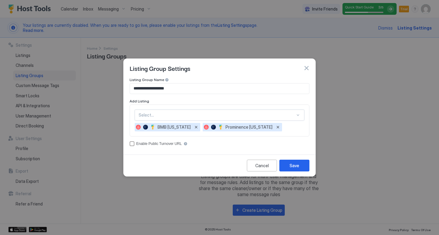
scroll to position [0, 0]
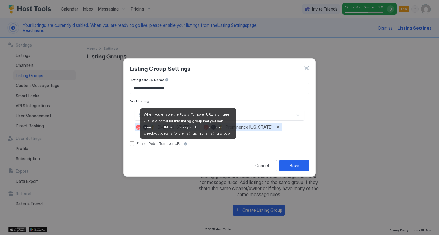
click at [188, 143] on div "accessCode" at bounding box center [185, 143] width 4 height 4
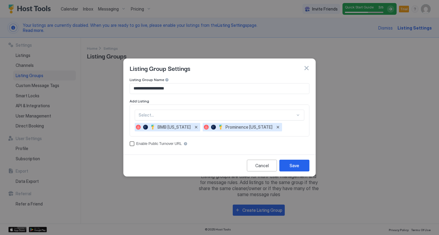
click at [134, 142] on div "accessCode" at bounding box center [132, 143] width 5 height 5
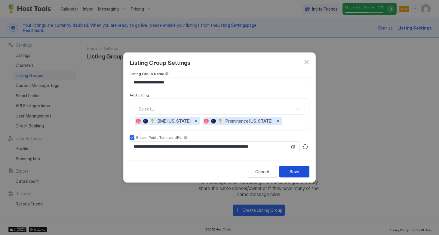
click at [297, 174] on div "Save" at bounding box center [295, 171] width 10 height 6
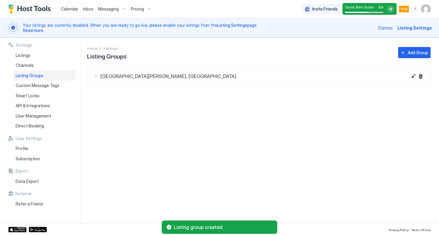
click at [94, 77] on div "[GEOGRAPHIC_DATA][PERSON_NAME], [GEOGRAPHIC_DATA]" at bounding box center [250, 75] width 314 height 7
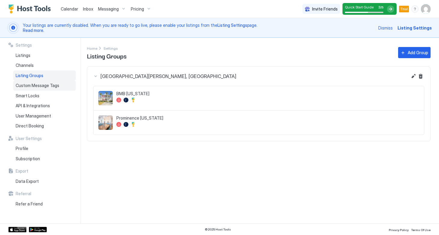
click at [48, 83] on span "Custom Message Tags" at bounding box center [38, 85] width 44 height 5
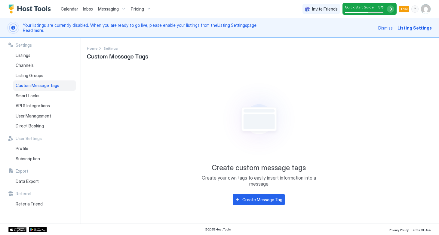
click at [115, 5] on div "Messaging" at bounding box center [112, 9] width 33 height 10
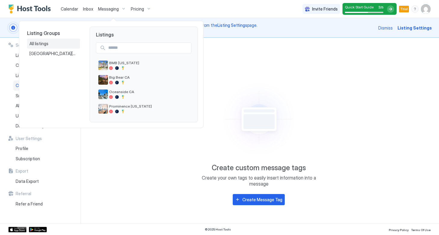
click at [43, 44] on span "All listings" at bounding box center [39, 43] width 20 height 5
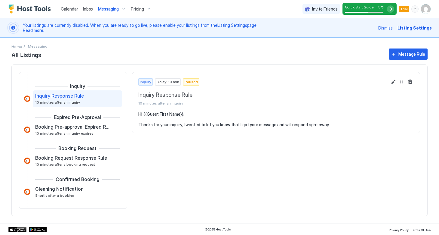
click at [37, 9] on img "Host Tools Logo" at bounding box center [30, 9] width 45 height 9
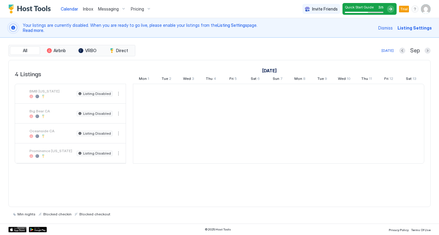
scroll to position [0, 334]
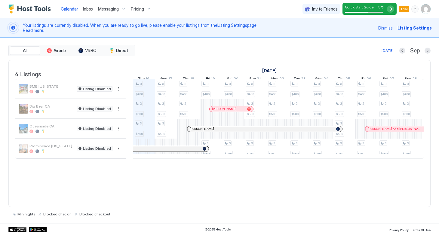
click at [393, 28] on span "Dismiss" at bounding box center [385, 28] width 14 height 6
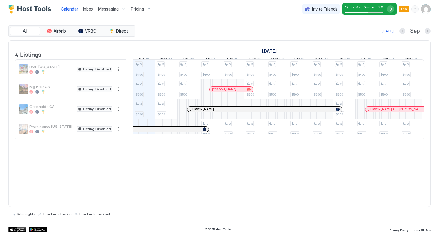
click at [392, 10] on div at bounding box center [390, 8] width 7 height 7
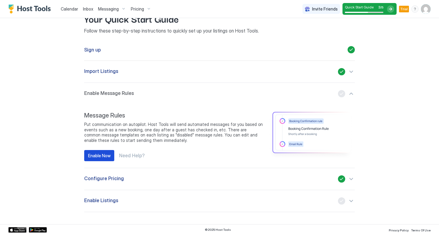
scroll to position [18, 0]
click at [105, 155] on div "Enable Now" at bounding box center [99, 155] width 23 height 6
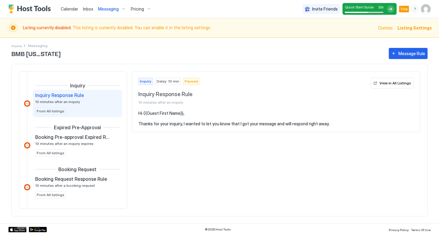
click at [27, 103] on div at bounding box center [27, 103] width 6 height 6
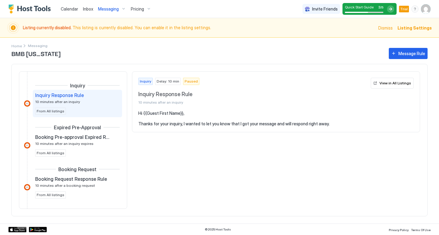
click at [29, 144] on div at bounding box center [27, 145] width 6 height 6
click at [27, 144] on div at bounding box center [27, 145] width 6 height 6
click at [26, 103] on div at bounding box center [27, 103] width 6 height 6
click at [55, 103] on span "10 minutes after an inquiry" at bounding box center [57, 101] width 45 height 5
